Goal: Use online tool/utility

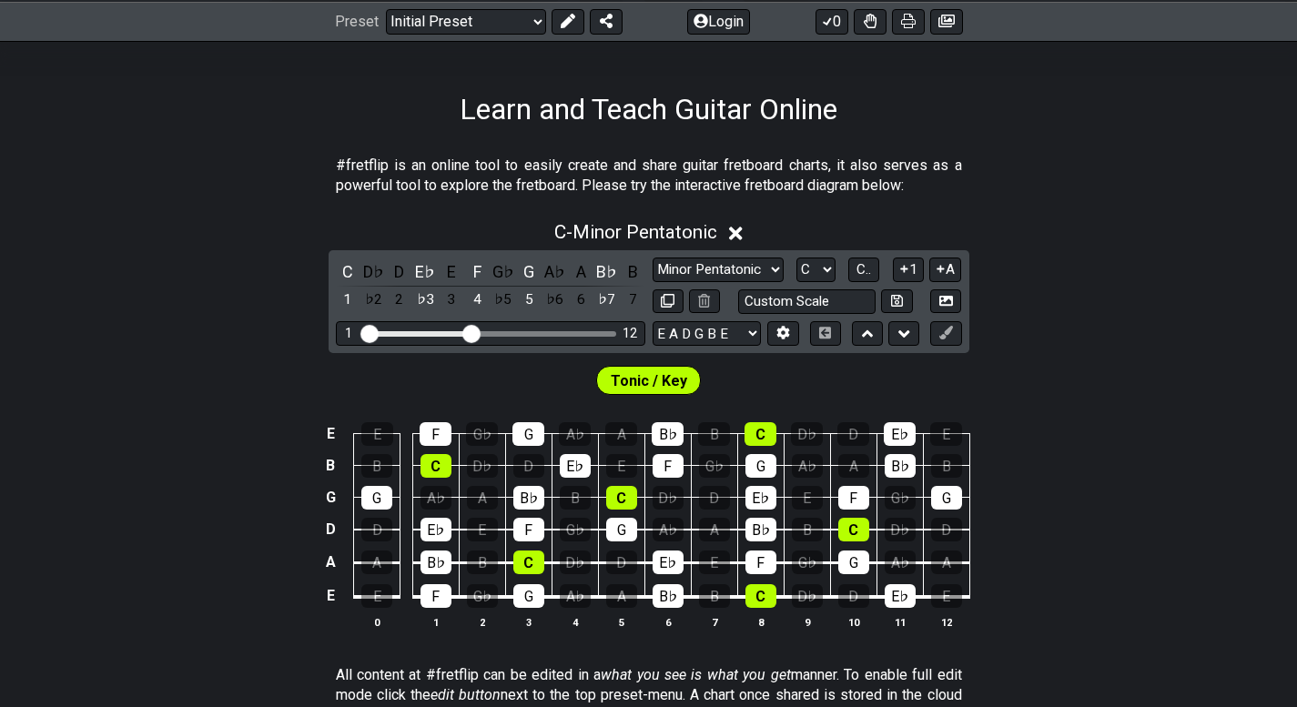
scroll to position [273, 0]
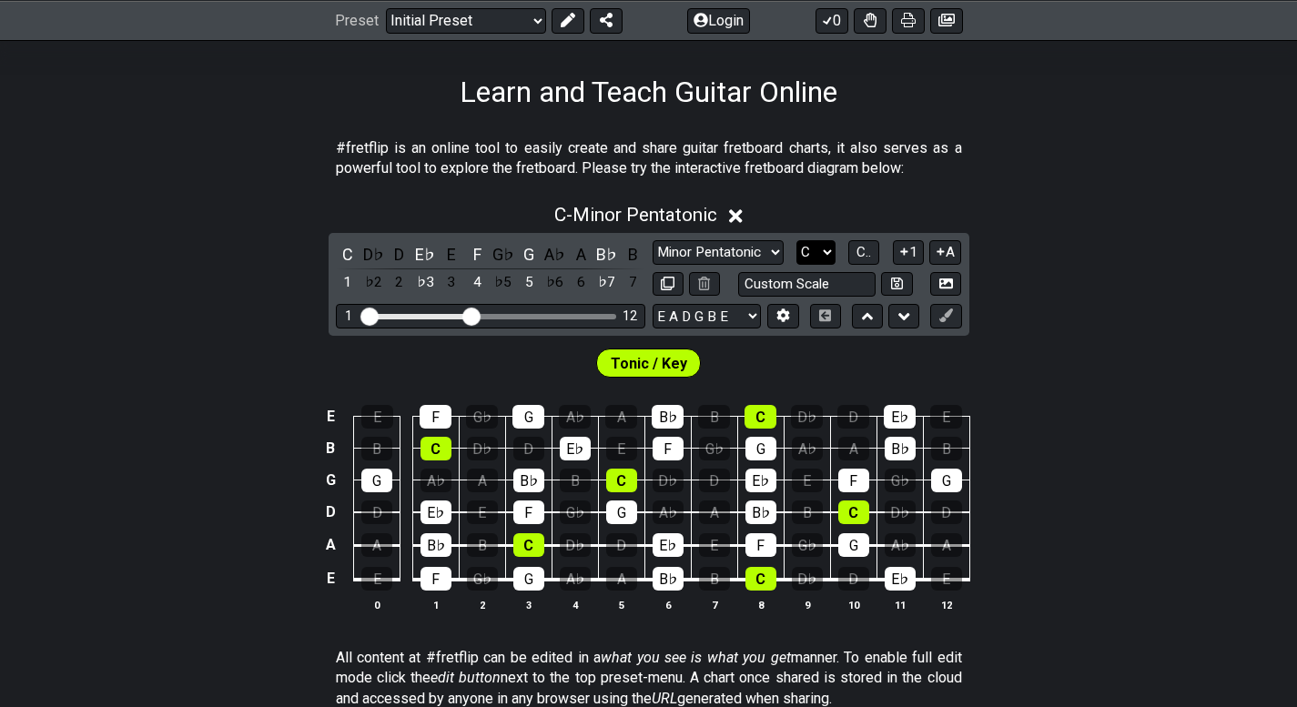
click at [807, 244] on select "A♭ A A♯ B♭ B C C♯ D♭ D D♯ E♭ E F F♯ G♭ G G♯" at bounding box center [815, 252] width 39 height 25
select select "F"
click at [796, 240] on select "A♭ A A♯ B♭ B C C♯ D♭ D D♯ E♭ E F F♯ G♭ G G♯" at bounding box center [815, 252] width 39 height 25
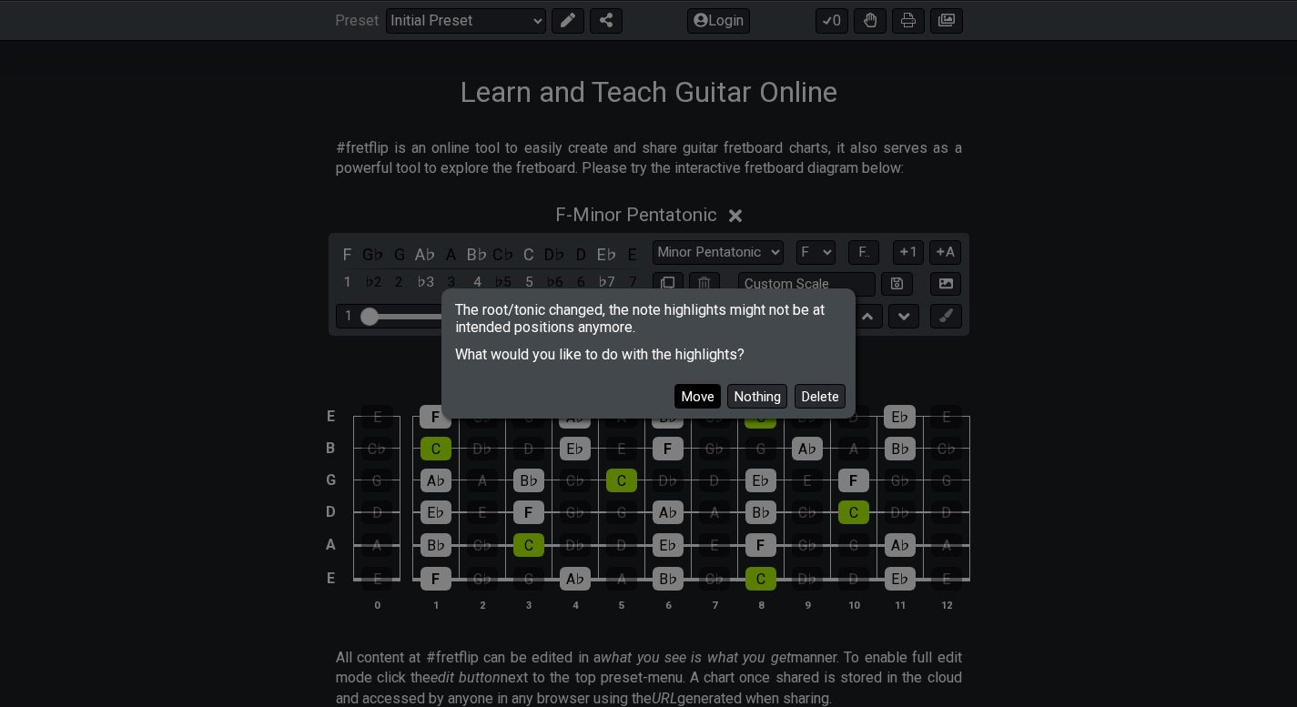
click at [696, 403] on button "Move" at bounding box center [697, 396] width 46 height 25
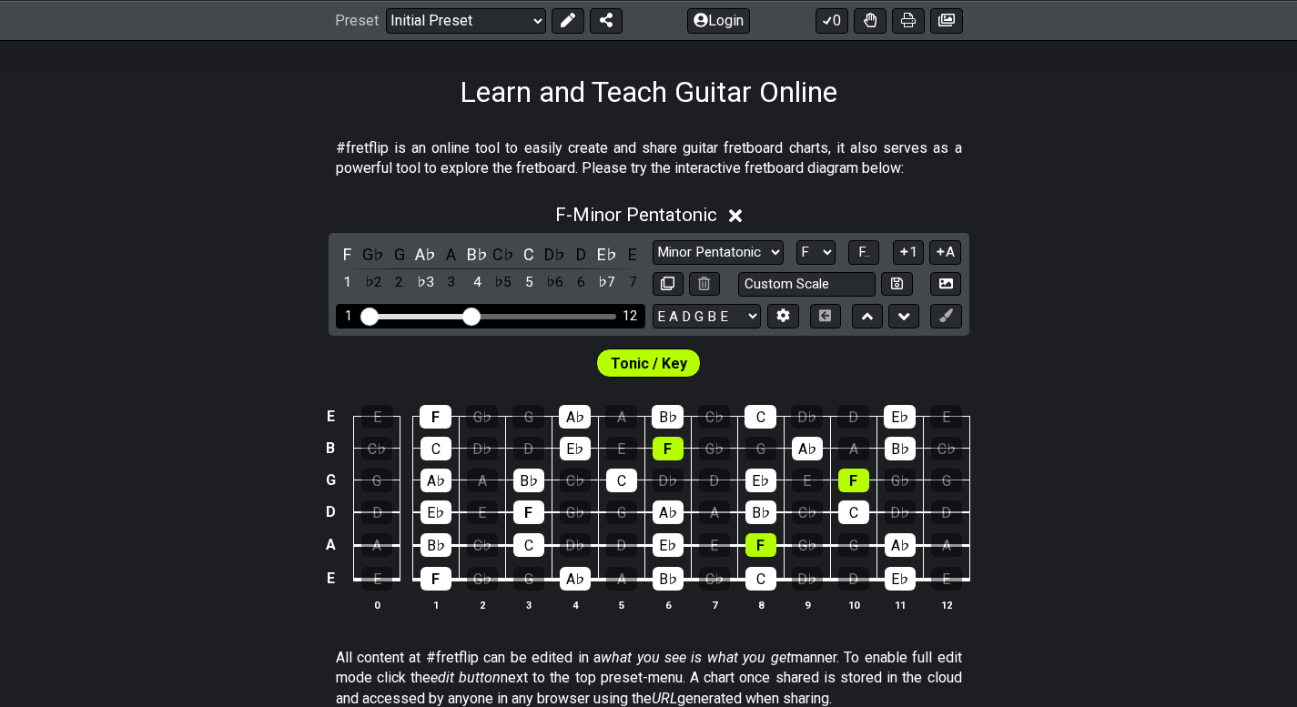
click at [490, 310] on div "1 12" at bounding box center [490, 316] width 309 height 25
click at [490, 314] on div "1 12" at bounding box center [490, 316] width 309 height 25
click at [490, 315] on div "Visible fret range" at bounding box center [490, 316] width 252 height 5
click at [494, 314] on div "Visible fret range" at bounding box center [490, 316] width 252 height 5
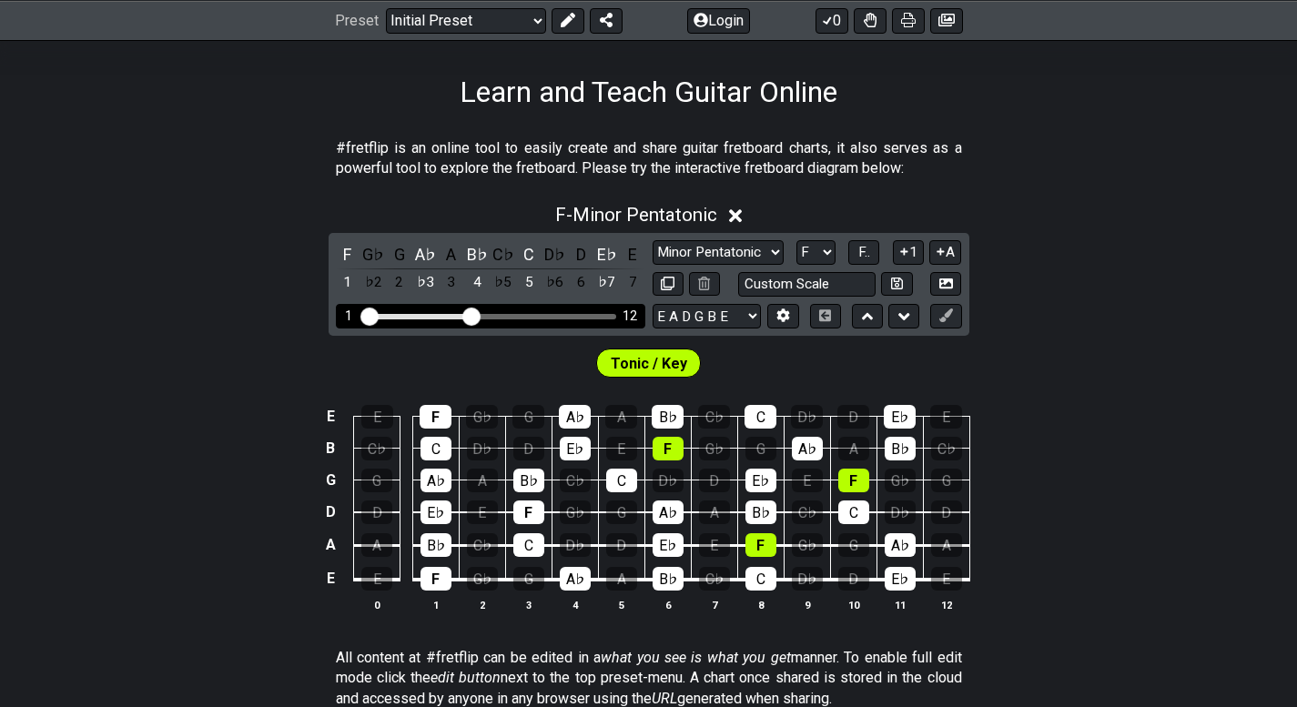
click at [499, 312] on div "1 12" at bounding box center [490, 316] width 309 height 25
drag, startPoint x: 482, startPoint y: 315, endPoint x: 492, endPoint y: 315, distance: 10.0
click at [492, 315] on div "Visible fret range" at bounding box center [490, 316] width 252 height 5
drag, startPoint x: 470, startPoint y: 313, endPoint x: 480, endPoint y: 314, distance: 10.1
click at [480, 315] on input "Visible fret range" at bounding box center [490, 315] width 258 height 0
